Goal: Task Accomplishment & Management: Complete application form

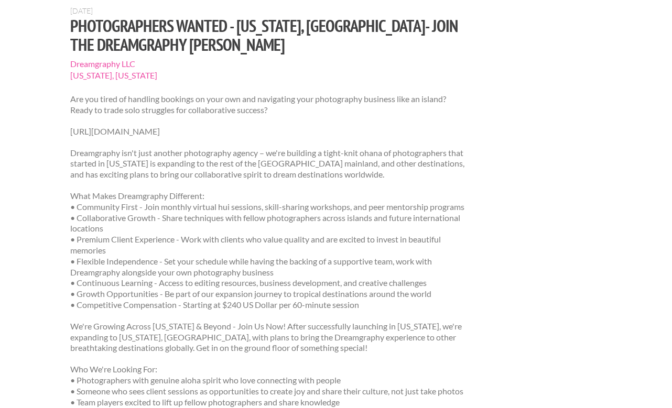
scroll to position [95, 0]
drag, startPoint x: 376, startPoint y: 23, endPoint x: 111, endPoint y: 40, distance: 265.9
click at [111, 40] on h1 "Photographers Wanted - [US_STATE], [GEOGRAPHIC_DATA]- Join the Dreamgraphy [PER…" at bounding box center [267, 35] width 395 height 38
copy h1 "Dreamgraphy Ohana"
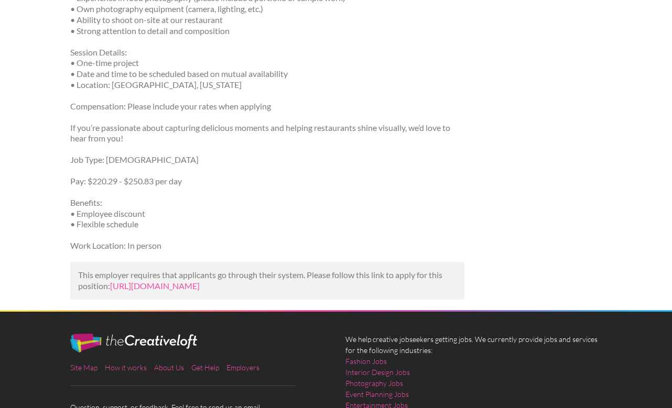
scroll to position [296, 0]
click at [200, 288] on link "https://www.simplyhired.com/job/OKEfkocXjgWrySbtTD_jubSK7eINBAktekNWo8WG0mV5wSF…" at bounding box center [155, 286] width 90 height 10
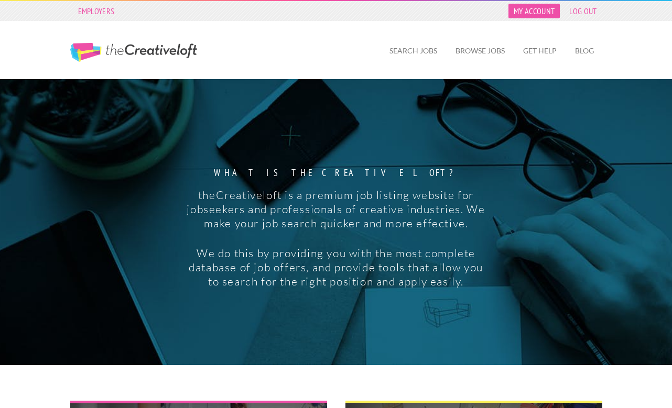
click at [533, 12] on link "My Account" at bounding box center [534, 11] width 51 height 15
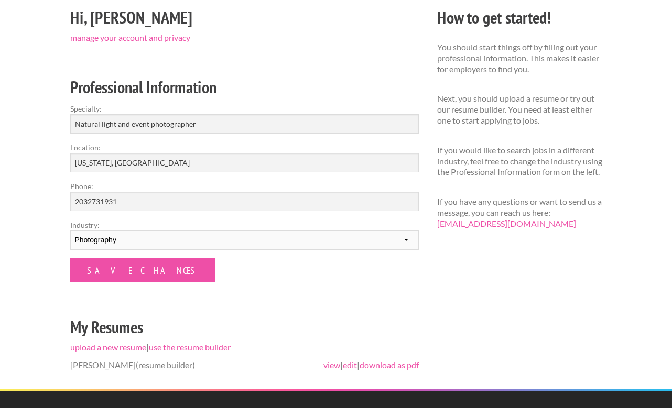
scroll to position [130, 0]
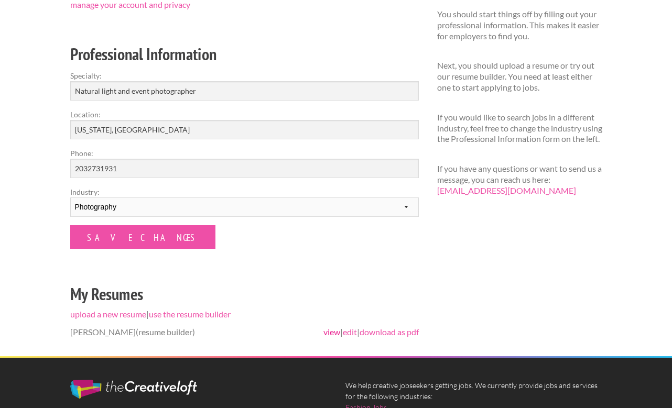
click at [324, 332] on link "view" at bounding box center [332, 332] width 17 height 10
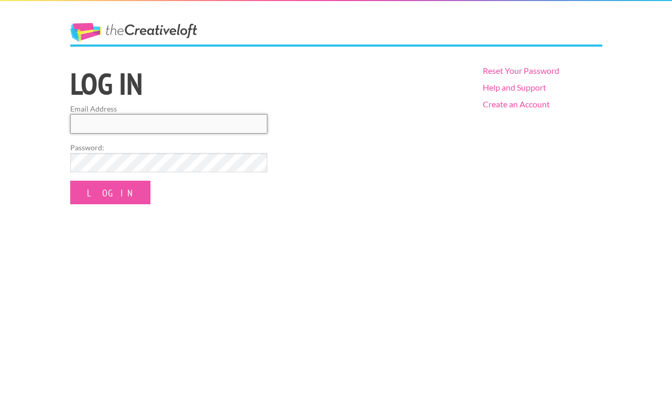
type input "alstaff26@gmail.com"
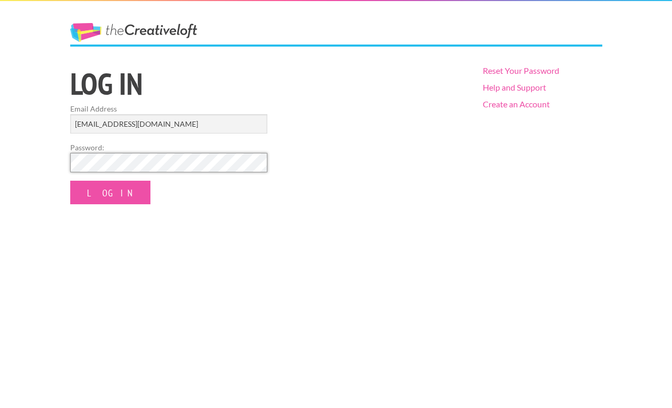
click at [99, 192] on input "Log In" at bounding box center [110, 193] width 80 height 24
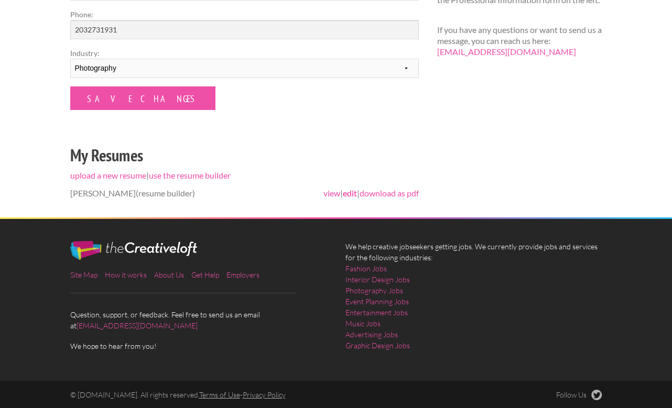
scroll to position [268, 0]
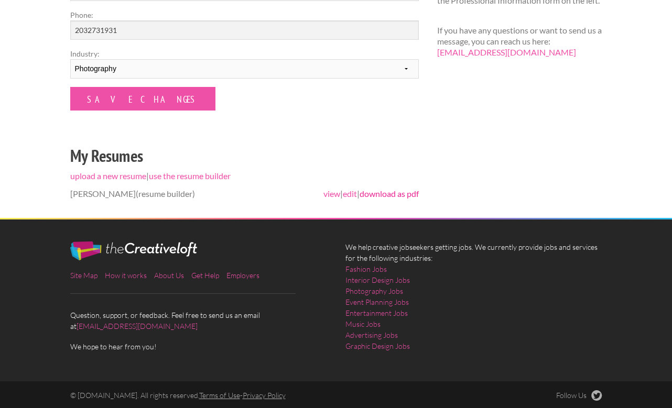
click at [379, 195] on link "download as pdf" at bounding box center [389, 194] width 59 height 10
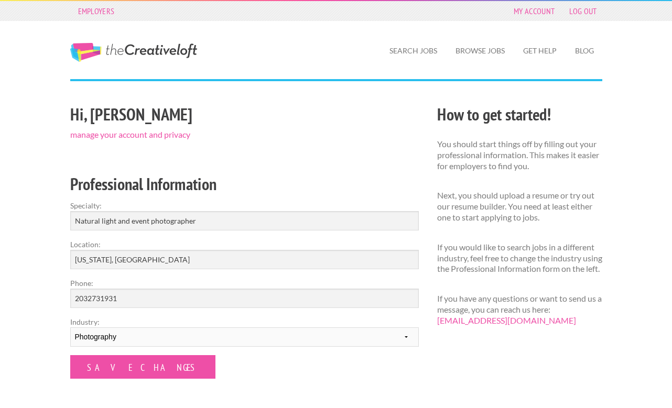
scroll to position [0, 0]
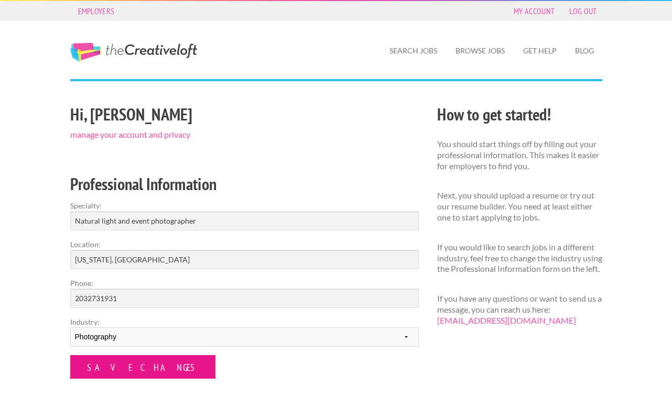
click at [144, 365] on input "Save Changes" at bounding box center [142, 368] width 145 height 24
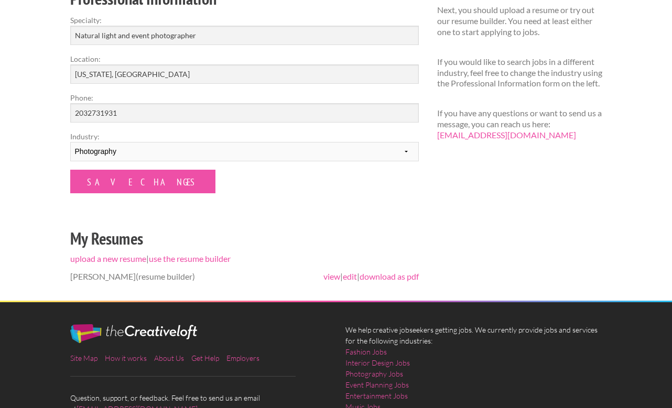
scroll to position [213, 0]
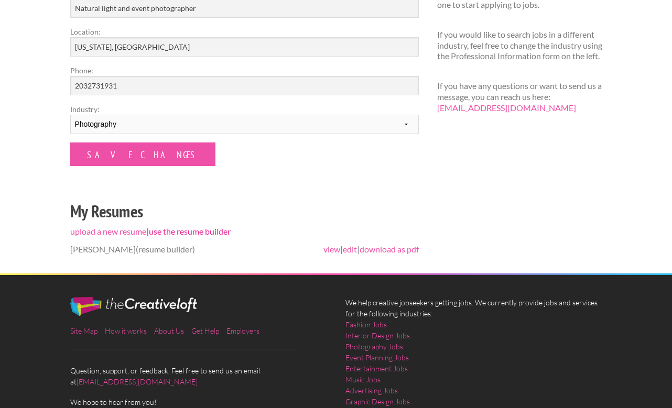
click at [179, 231] on link "use the resume builder" at bounding box center [190, 232] width 82 height 10
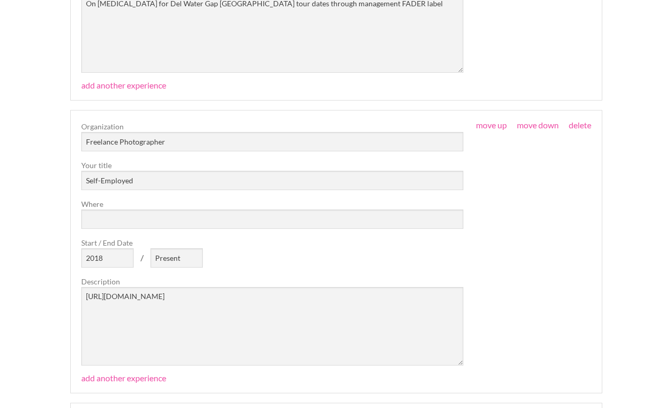
scroll to position [496, 0]
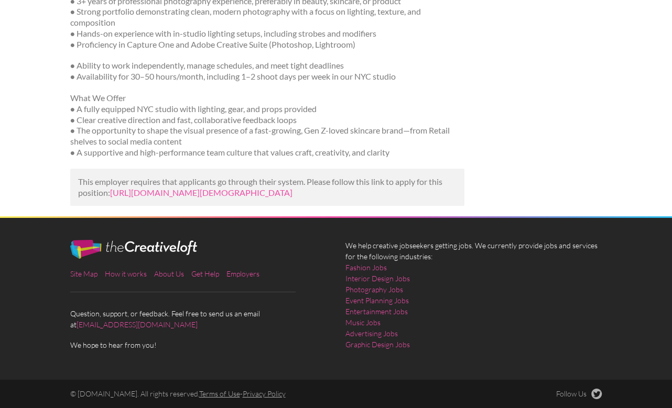
scroll to position [535, 0]
click at [258, 188] on link "https://builtin.com/job/part-time-photographer/6702070?utm_campaign=google_jobs…" at bounding box center [201, 193] width 182 height 10
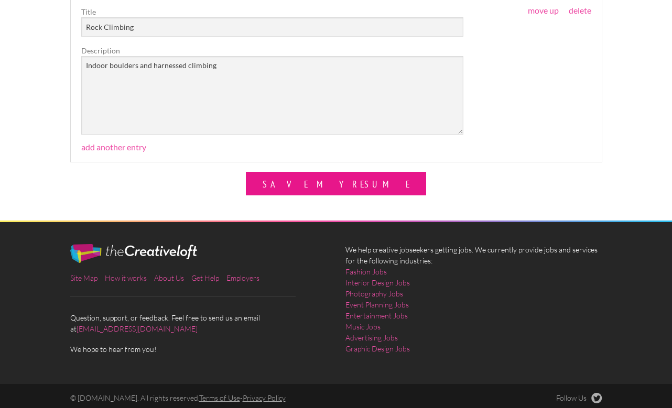
scroll to position [3071, 0]
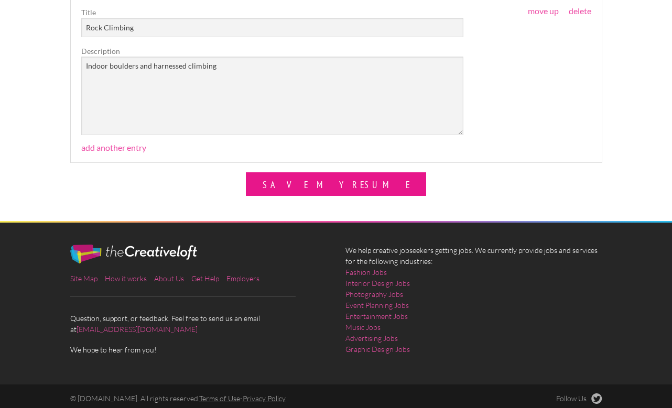
click at [316, 178] on button "Save My Resume" at bounding box center [336, 185] width 180 height 24
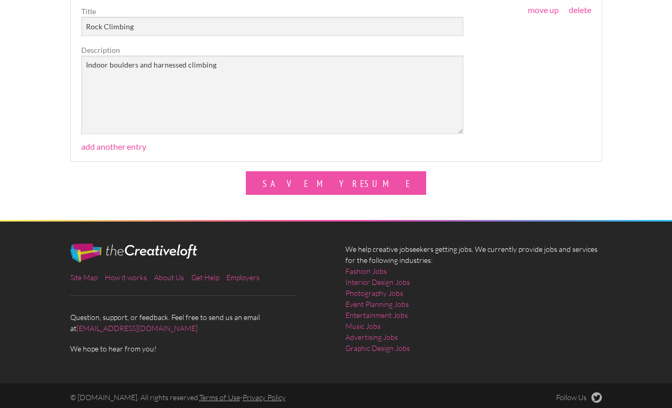
scroll to position [3104, 0]
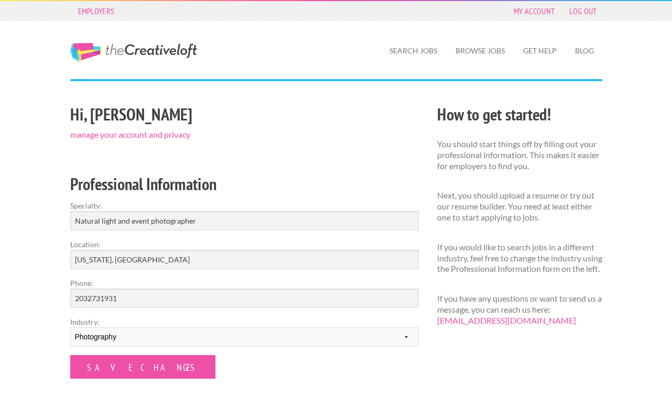
scroll to position [130, 0]
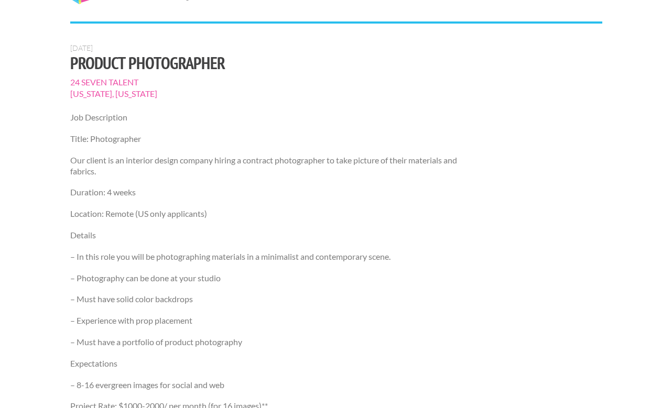
scroll to position [58, 0]
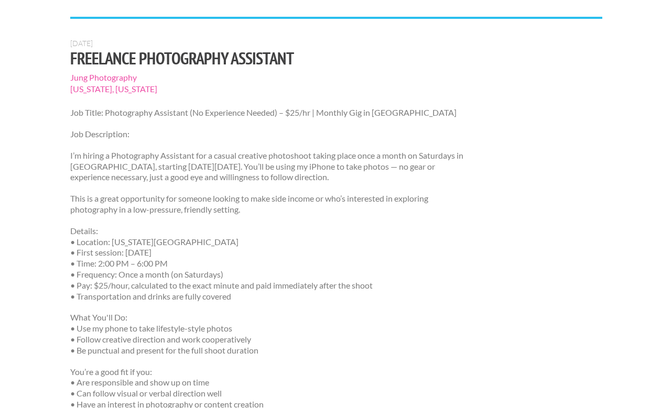
scroll to position [63, 0]
